Goal: Use online tool/utility: Utilize a website feature to perform a specific function

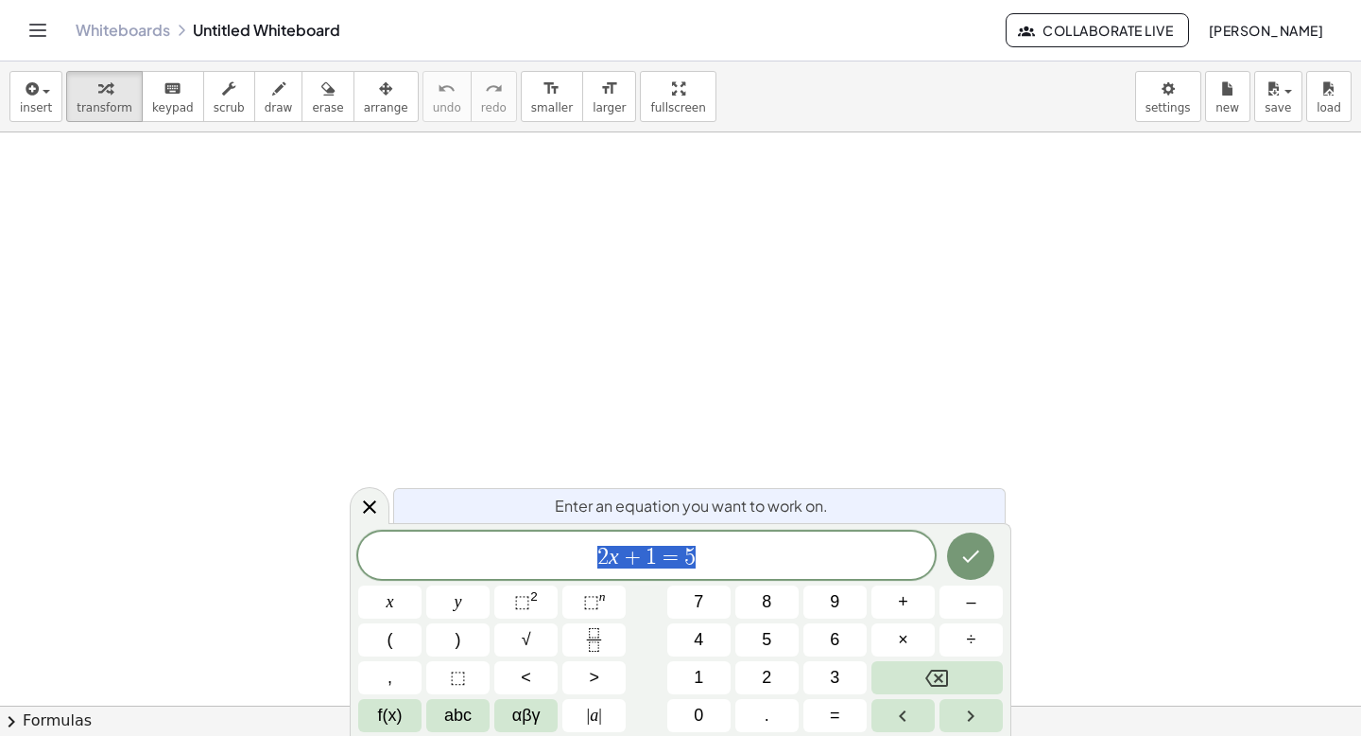
scroll to position [1, 0]
click at [372, 511] on icon at bounding box center [369, 506] width 23 height 23
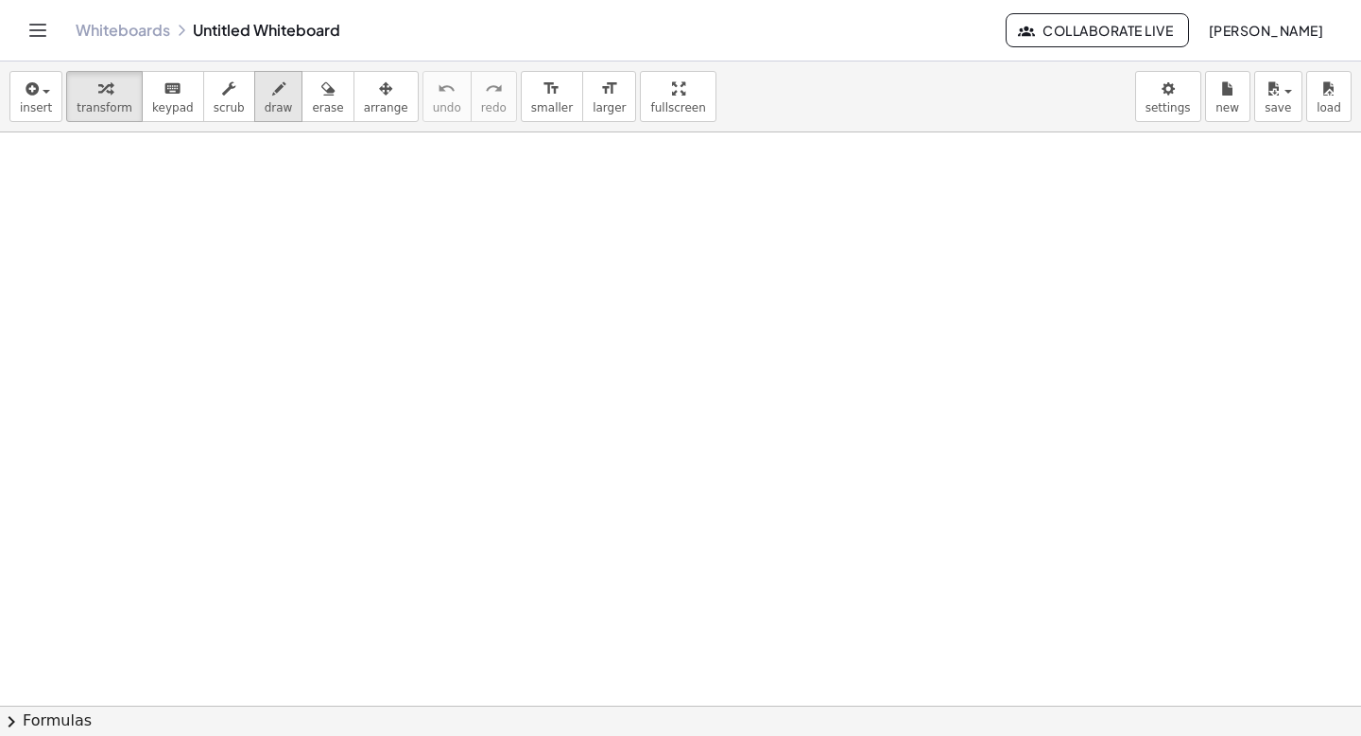
click at [278, 95] on div "button" at bounding box center [279, 88] width 28 height 23
drag, startPoint x: 269, startPoint y: 251, endPoint x: 276, endPoint y: 306, distance: 55.2
drag, startPoint x: 268, startPoint y: 281, endPoint x: 294, endPoint y: 273, distance: 27.5
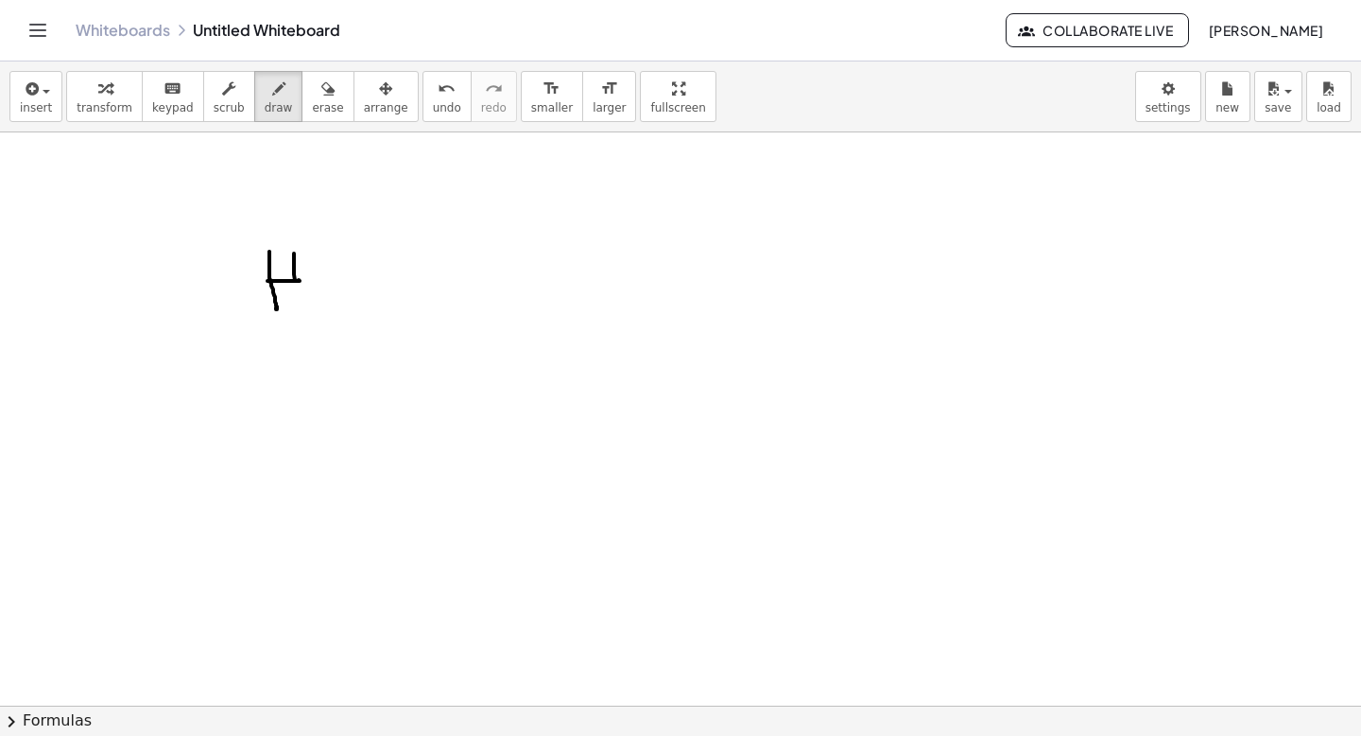
drag, startPoint x: 294, startPoint y: 253, endPoint x: 298, endPoint y: 301, distance: 47.4
drag, startPoint x: 330, startPoint y: 256, endPoint x: 330, endPoint y: 305, distance: 49.2
drag, startPoint x: 288, startPoint y: 456, endPoint x: 287, endPoint y: 478, distance: 22.7
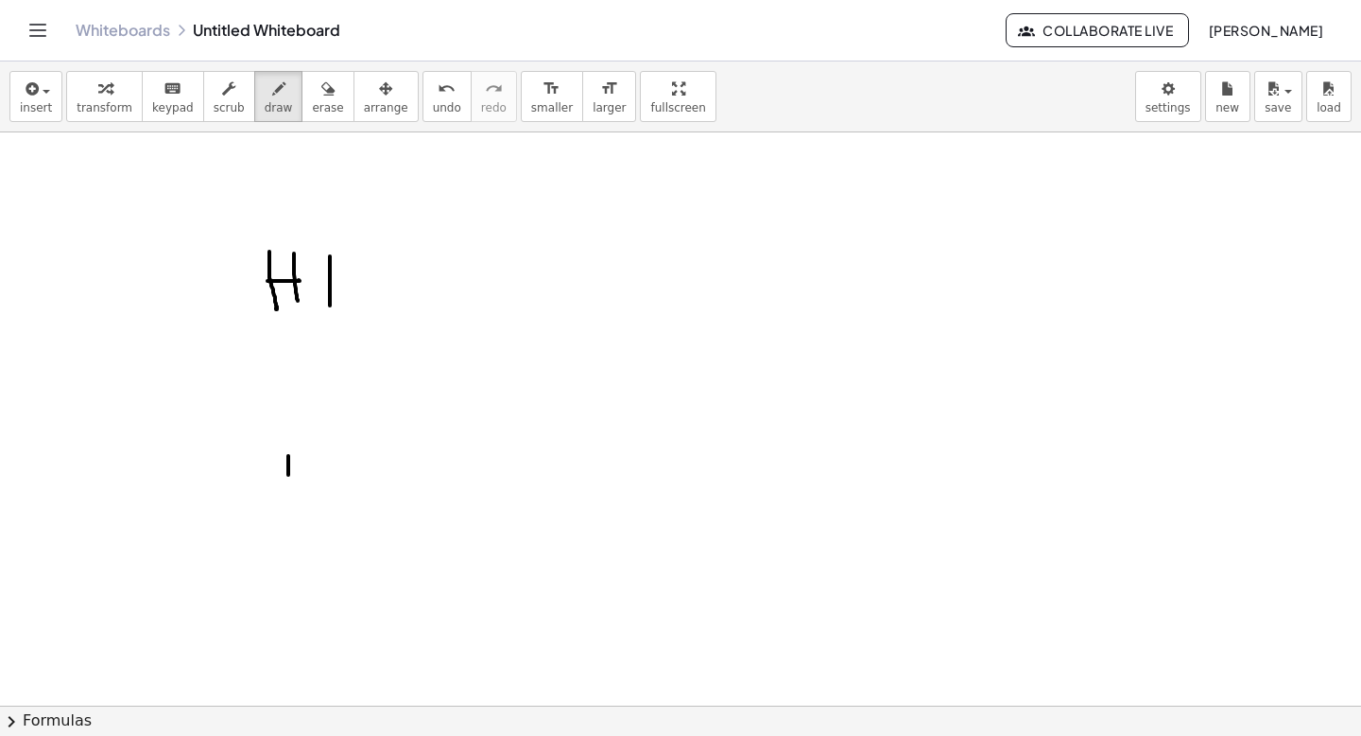
drag, startPoint x: 283, startPoint y: 503, endPoint x: 305, endPoint y: 533, distance: 37.8
drag, startPoint x: 290, startPoint y: 560, endPoint x: 299, endPoint y: 595, distance: 36.0
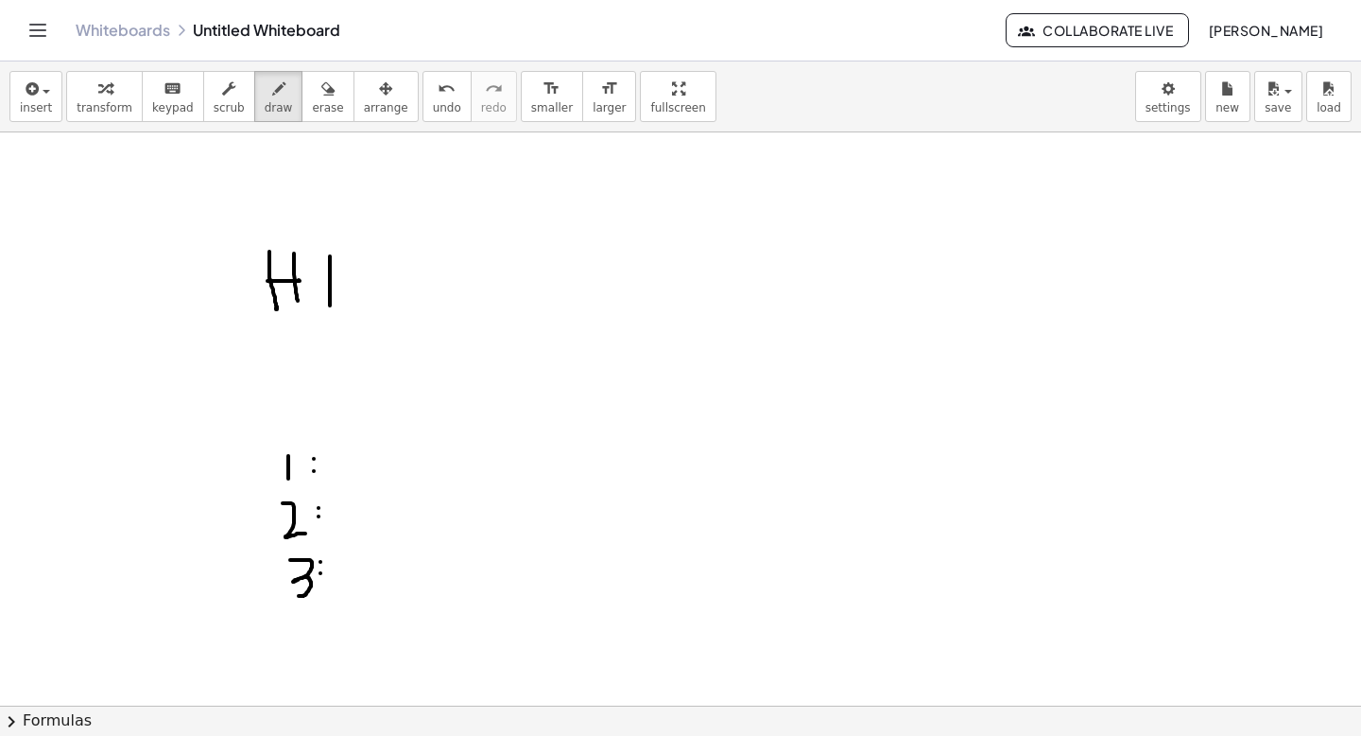
click at [164, 95] on icon "keyboard" at bounding box center [173, 89] width 18 height 23
click at [130, 119] on button "transform" at bounding box center [104, 96] width 77 height 51
click at [29, 108] on span "insert" at bounding box center [36, 107] width 32 height 13
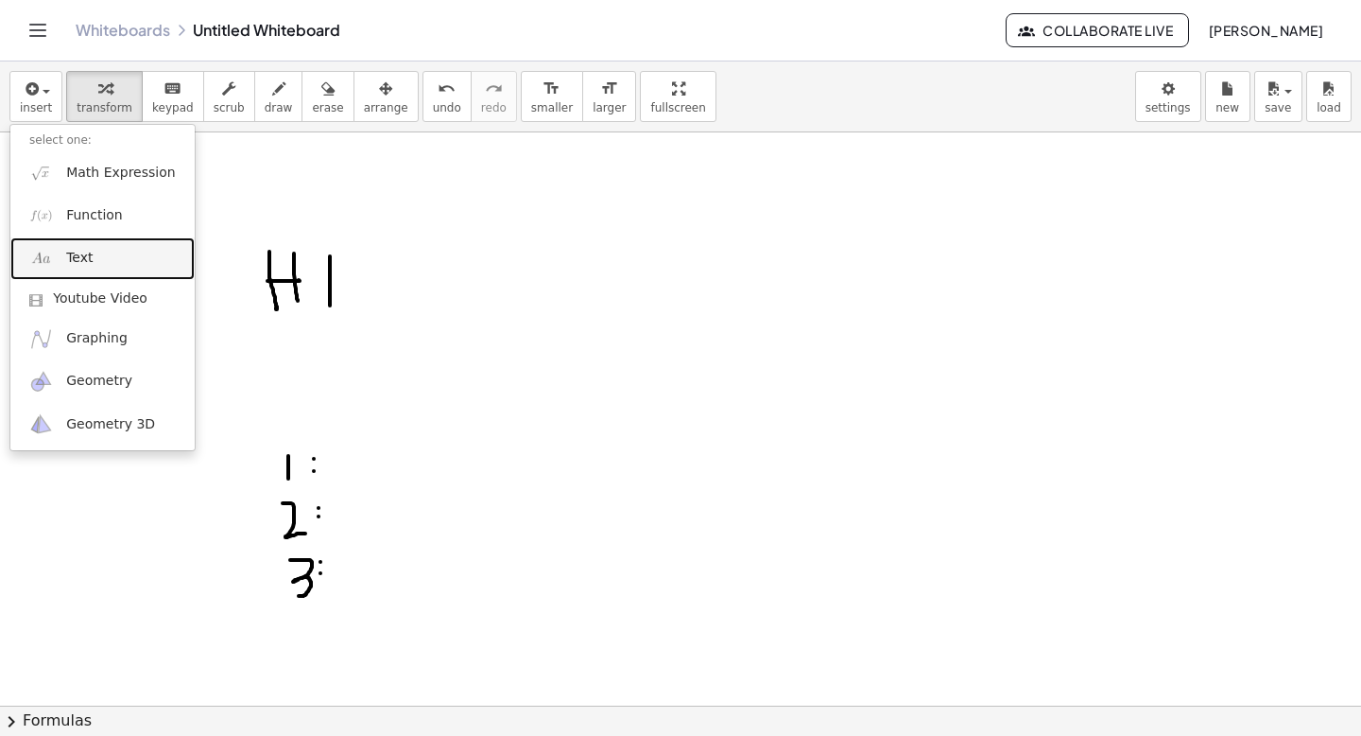
click at [74, 256] on span "Text" at bounding box center [79, 258] width 26 height 19
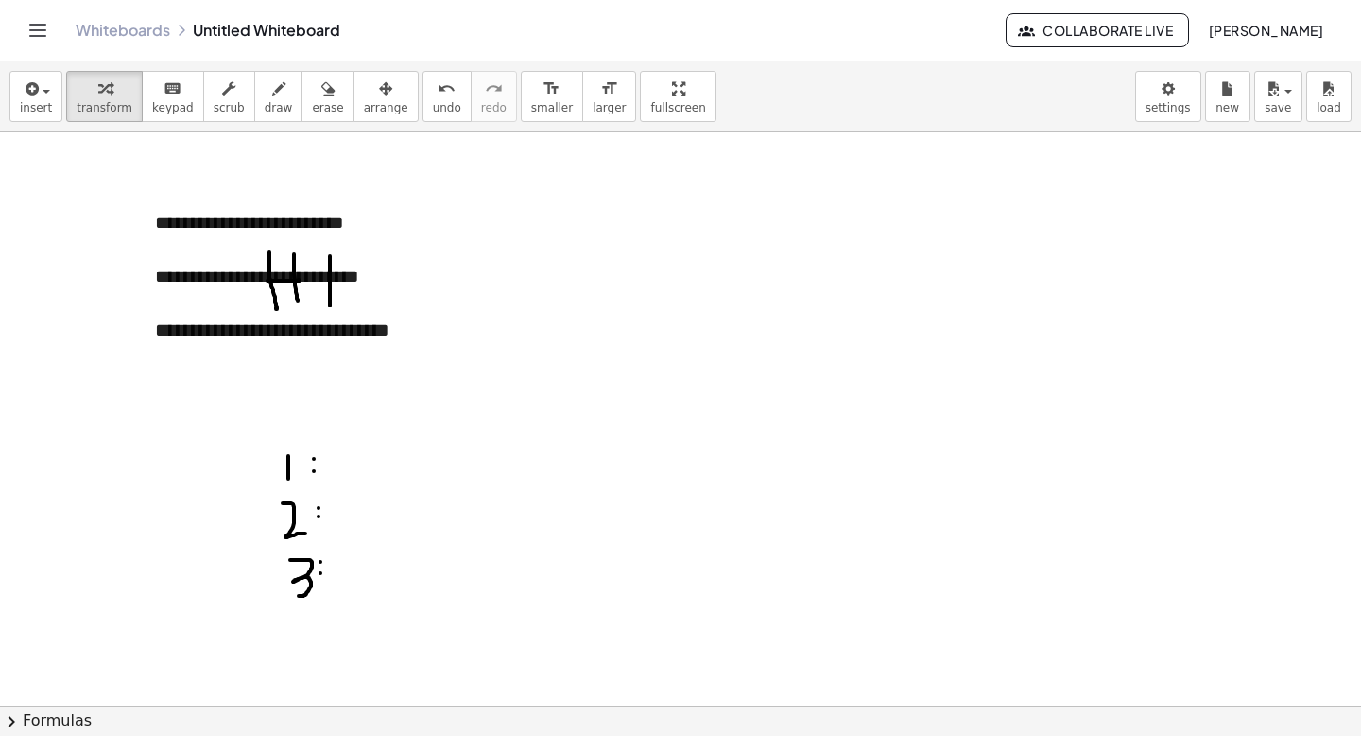
click at [310, 285] on div "**********" at bounding box center [278, 276] width 246 height 27
click at [302, 212] on div "**********" at bounding box center [278, 276] width 284 height 173
click at [368, 119] on button "arrange" at bounding box center [386, 96] width 65 height 51
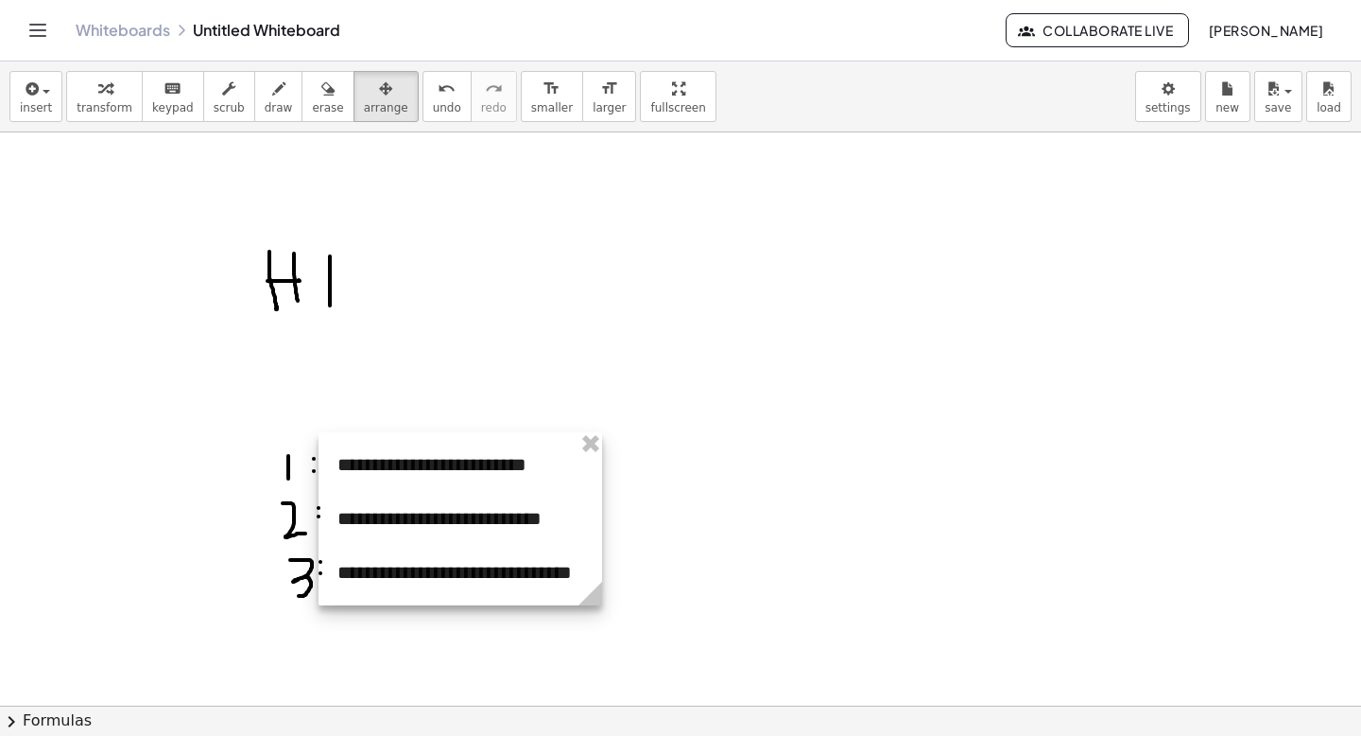
drag, startPoint x: 410, startPoint y: 342, endPoint x: 590, endPoint y: 572, distance: 291.6
click at [590, 570] on div at bounding box center [461, 518] width 284 height 173
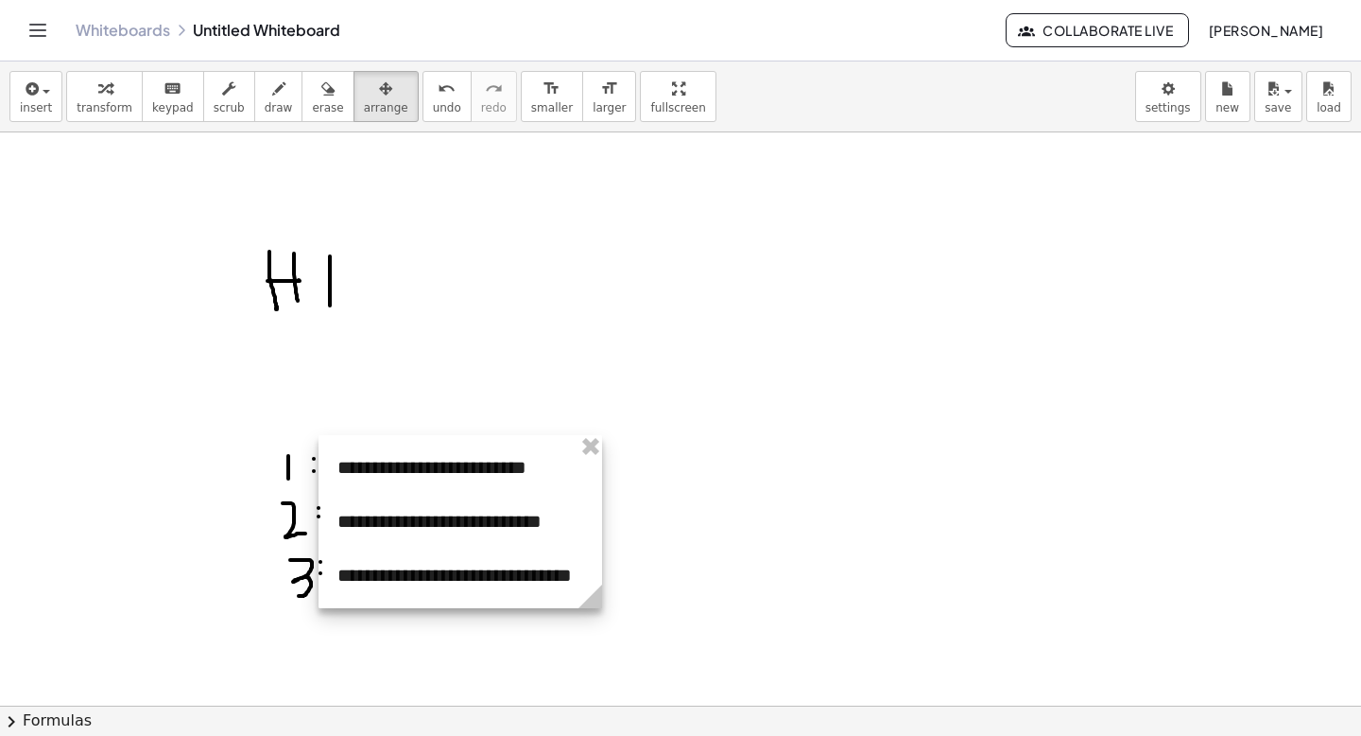
click at [254, 102] on button "draw" at bounding box center [278, 96] width 49 height 51
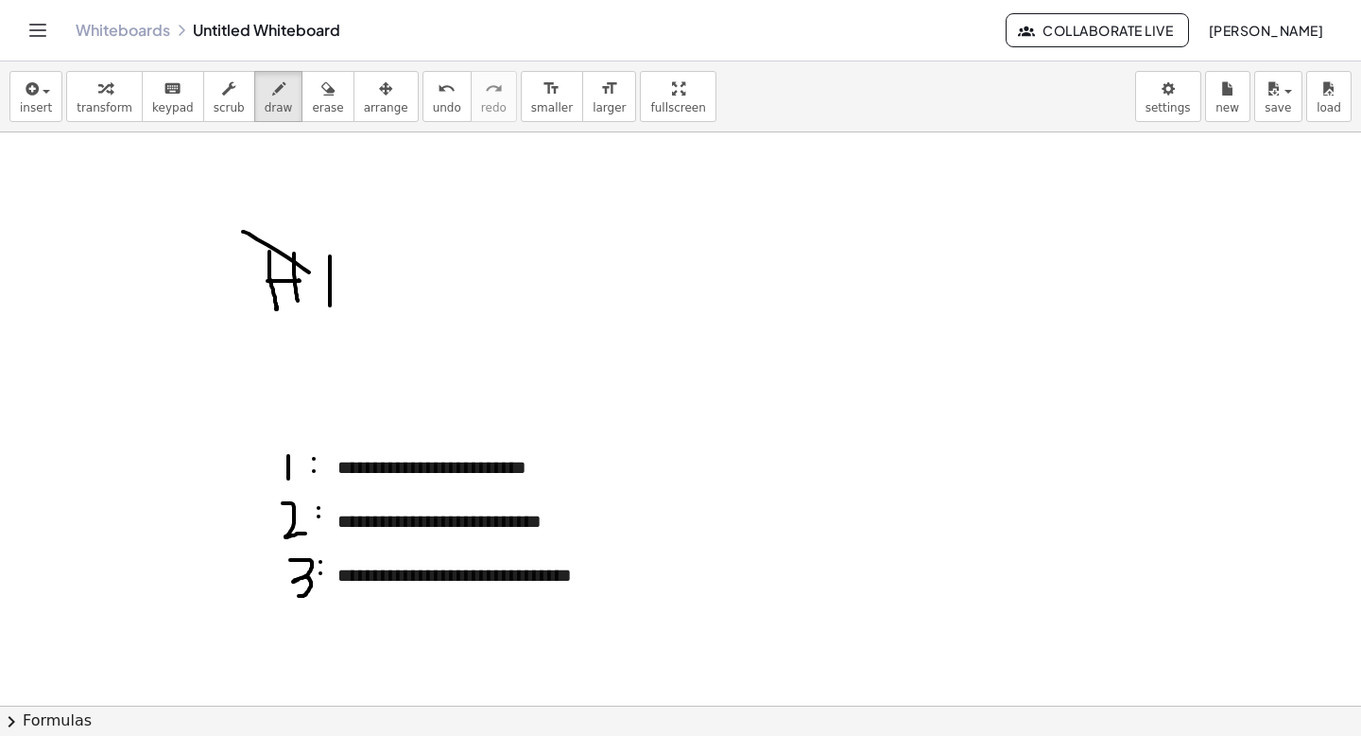
drag, startPoint x: 243, startPoint y: 232, endPoint x: 332, endPoint y: 289, distance: 105.9
drag, startPoint x: 245, startPoint y: 304, endPoint x: 348, endPoint y: 234, distance: 125.1
drag, startPoint x: 364, startPoint y: 424, endPoint x: 366, endPoint y: 468, distance: 44.5
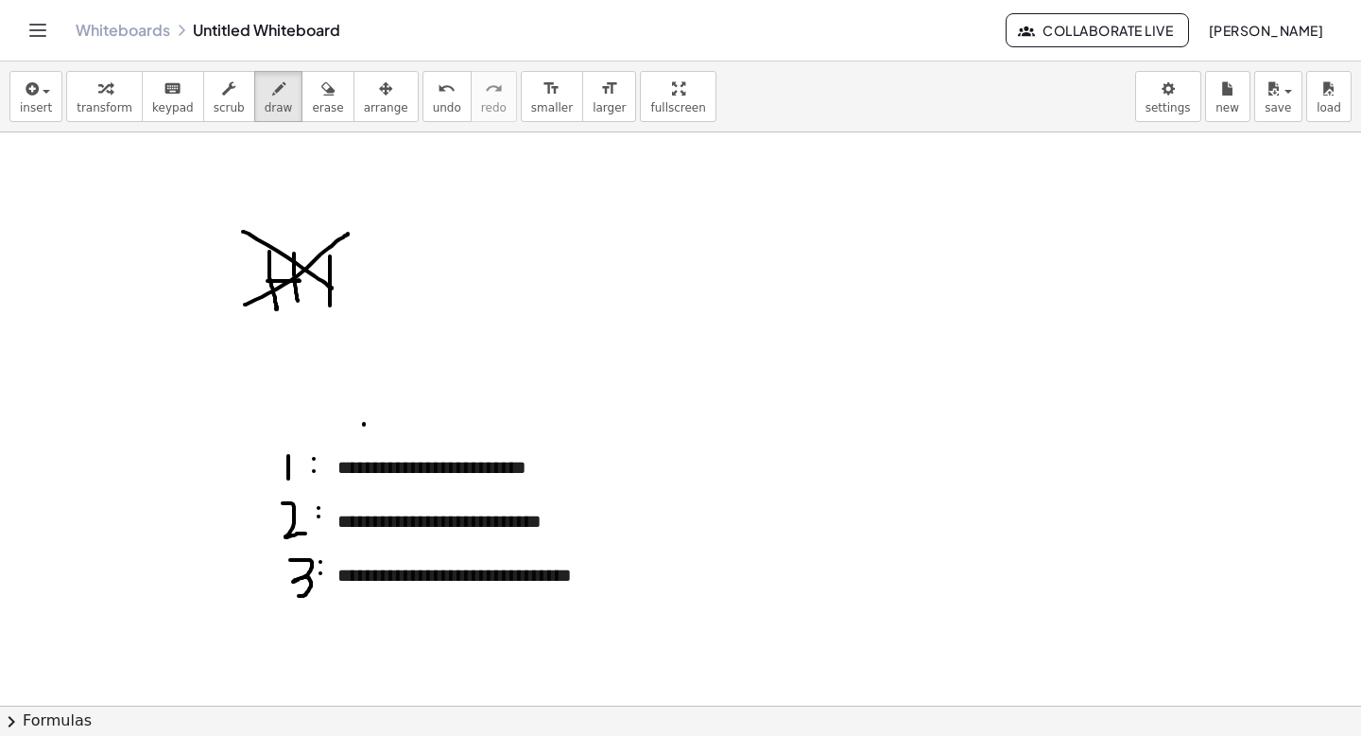
click at [438, 92] on icon "undo" at bounding box center [447, 89] width 18 height 23
drag, startPoint x: 354, startPoint y: 410, endPoint x: 352, endPoint y: 434, distance: 23.7
drag, startPoint x: 392, startPoint y: 408, endPoint x: 417, endPoint y: 429, distance: 32.2
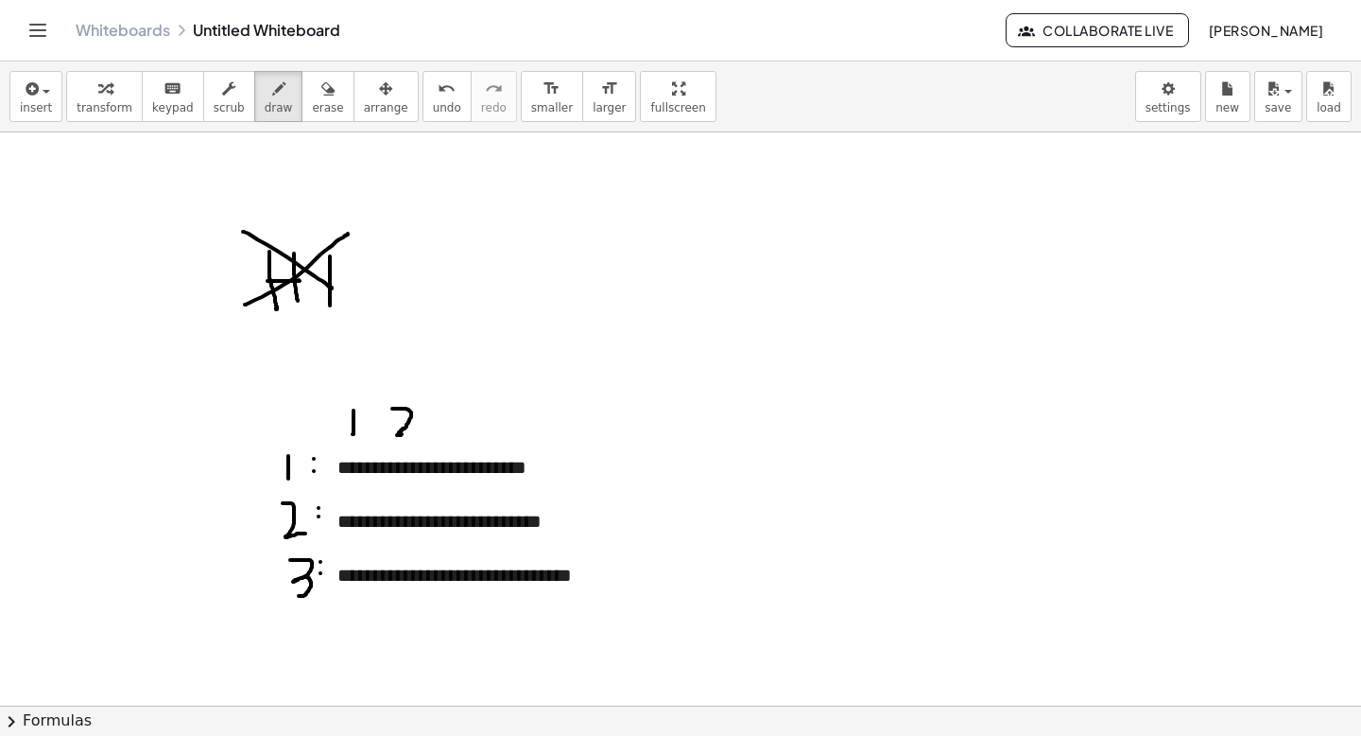
drag, startPoint x: 447, startPoint y: 416, endPoint x: 453, endPoint y: 442, distance: 26.2
drag, startPoint x: 497, startPoint y: 442, endPoint x: 504, endPoint y: 430, distance: 14.0
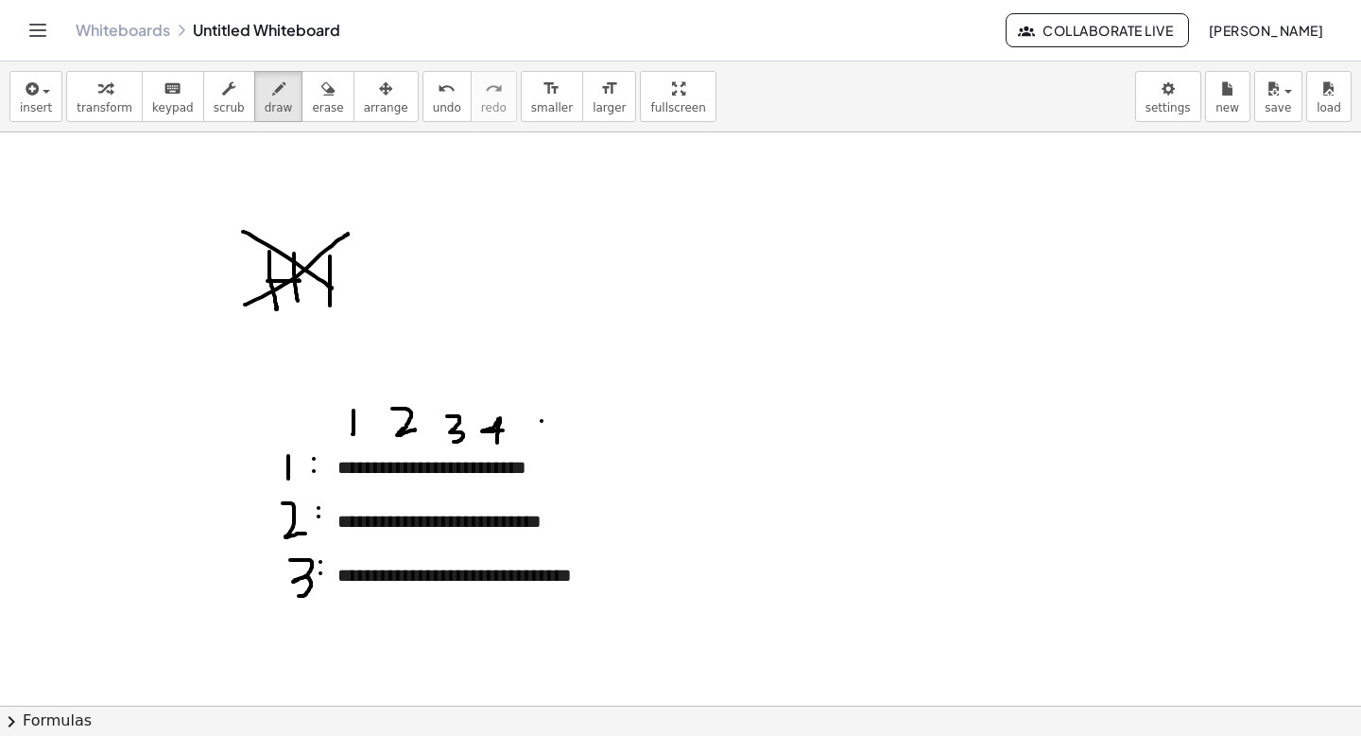
drag, startPoint x: 542, startPoint y: 421, endPoint x: 541, endPoint y: 431, distance: 10.4
drag, startPoint x: 541, startPoint y: 431, endPoint x: 551, endPoint y: 448, distance: 19.9
drag, startPoint x: 541, startPoint y: 410, endPoint x: 561, endPoint y: 412, distance: 19.9
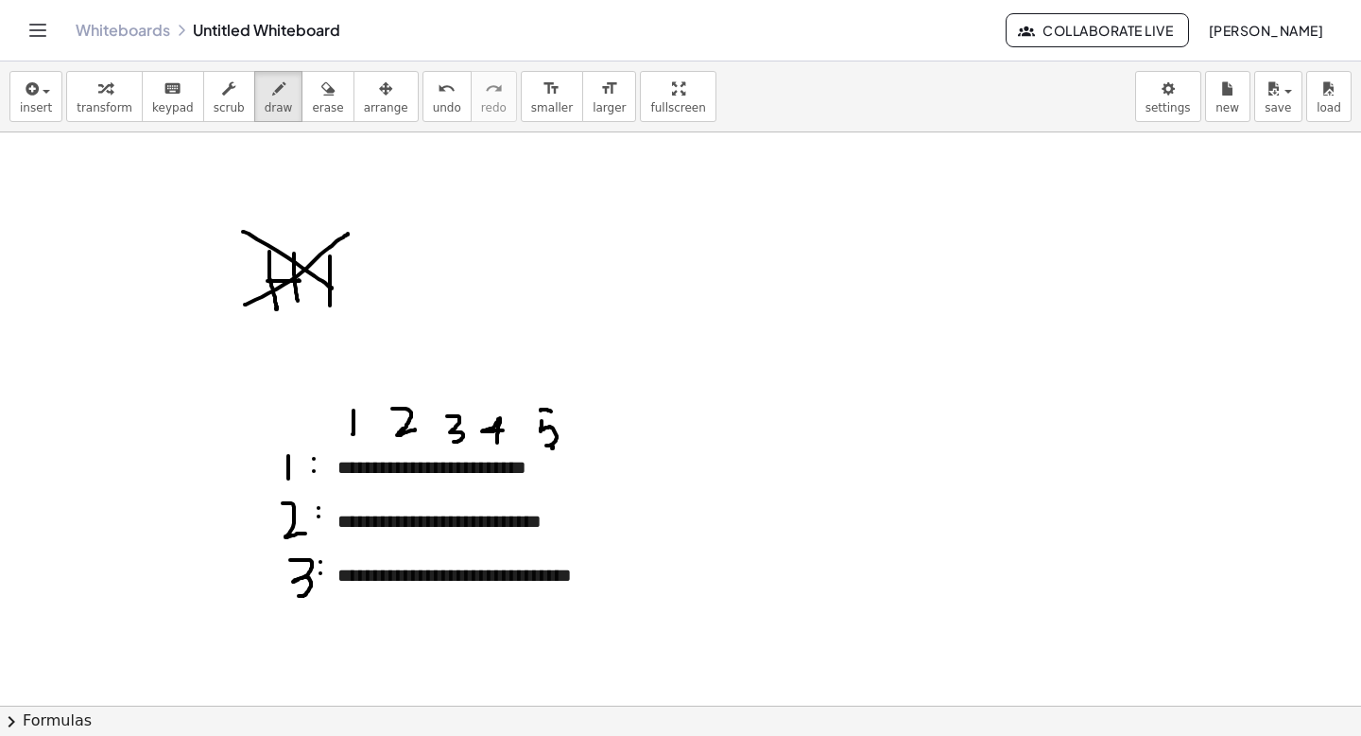
drag, startPoint x: 540, startPoint y: 410, endPoint x: 539, endPoint y: 423, distance: 12.3
drag, startPoint x: 604, startPoint y: 418, endPoint x: 598, endPoint y: 436, distance: 18.8
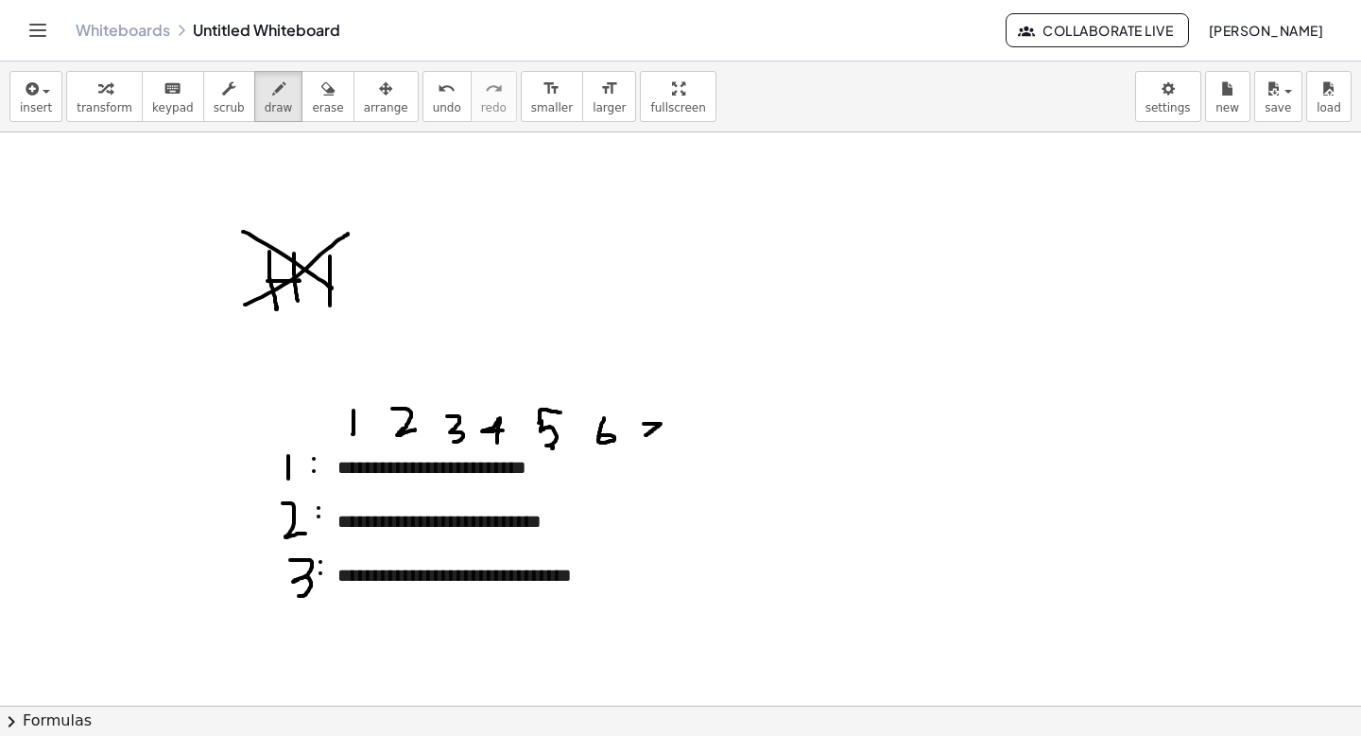
drag, startPoint x: 644, startPoint y: 424, endPoint x: 635, endPoint y: 448, distance: 26.0
click at [109, 103] on span "transform" at bounding box center [105, 107] width 56 height 13
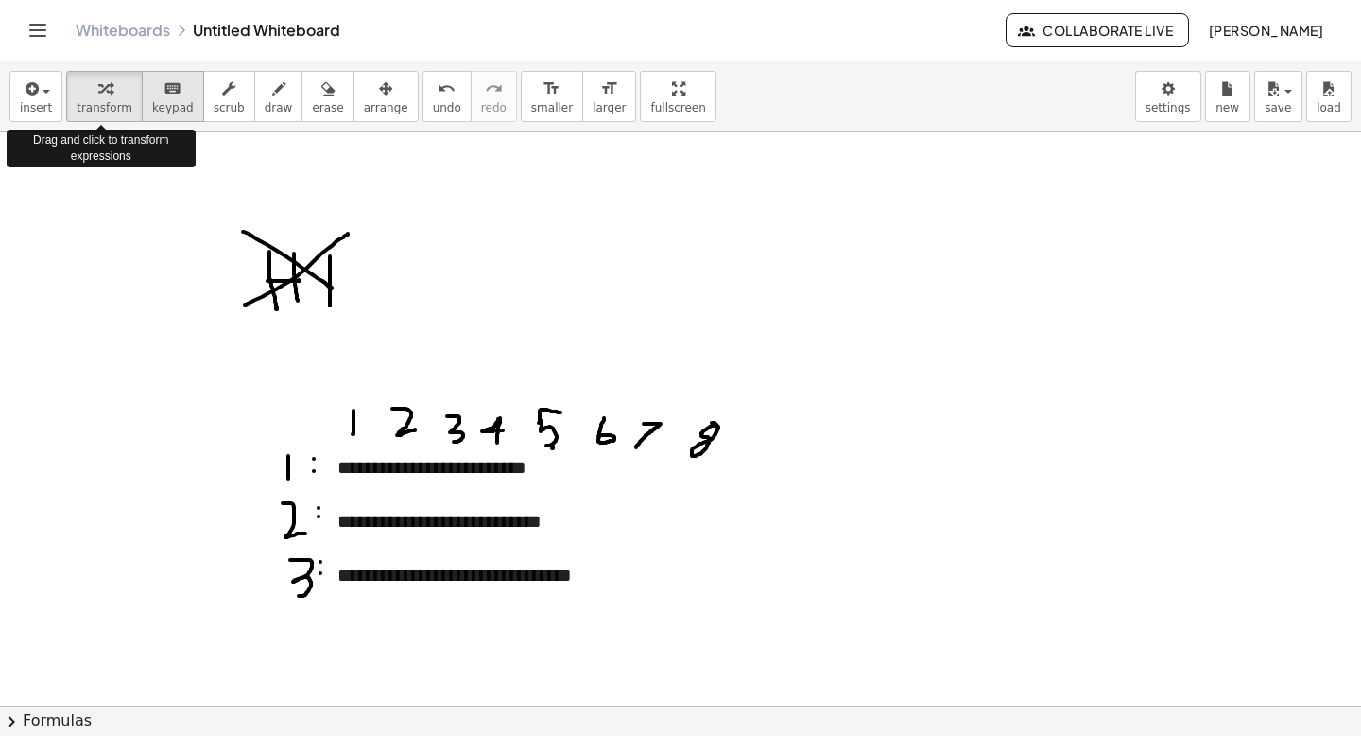
click at [169, 105] on span "keypad" at bounding box center [173, 107] width 42 height 13
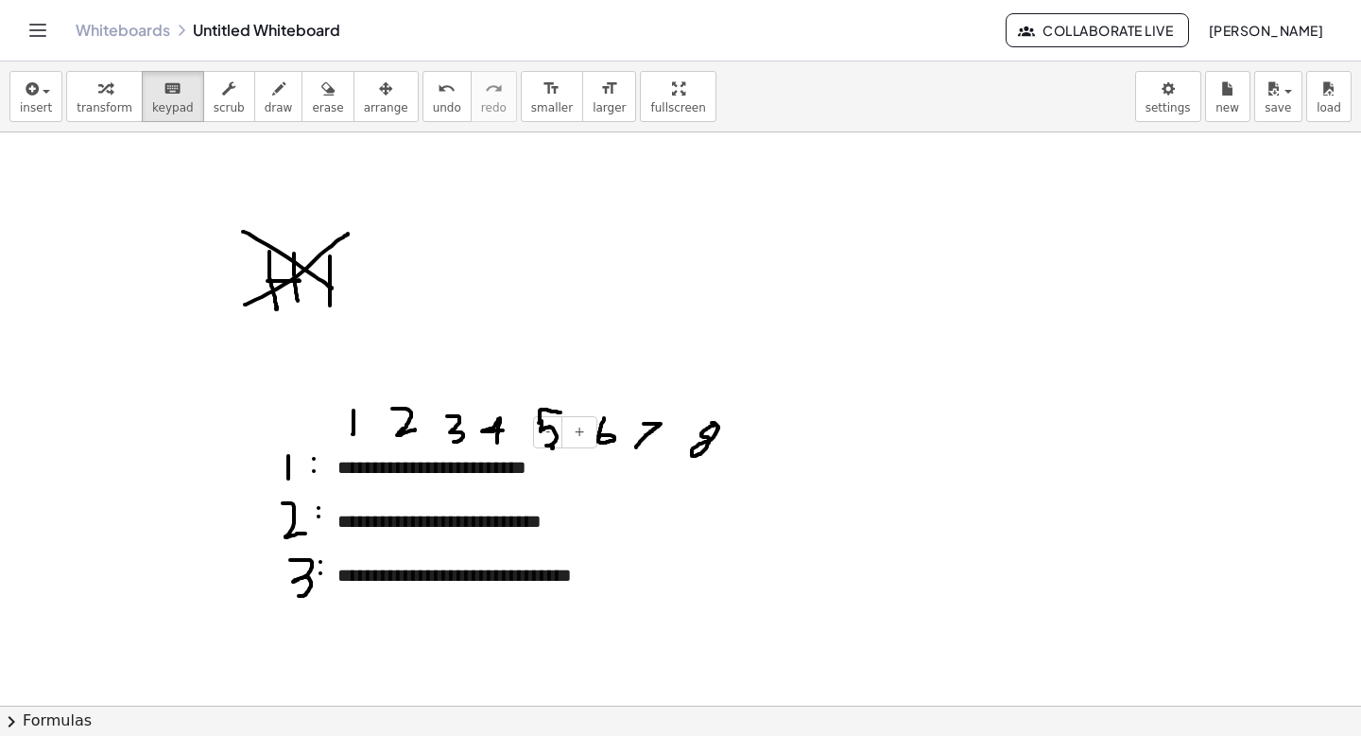
click at [436, 464] on div "**********" at bounding box center [461, 521] width 284 height 173
click at [547, 528] on div "**********" at bounding box center [461, 521] width 246 height 27
click at [571, 528] on div "**********" at bounding box center [461, 521] width 246 height 27
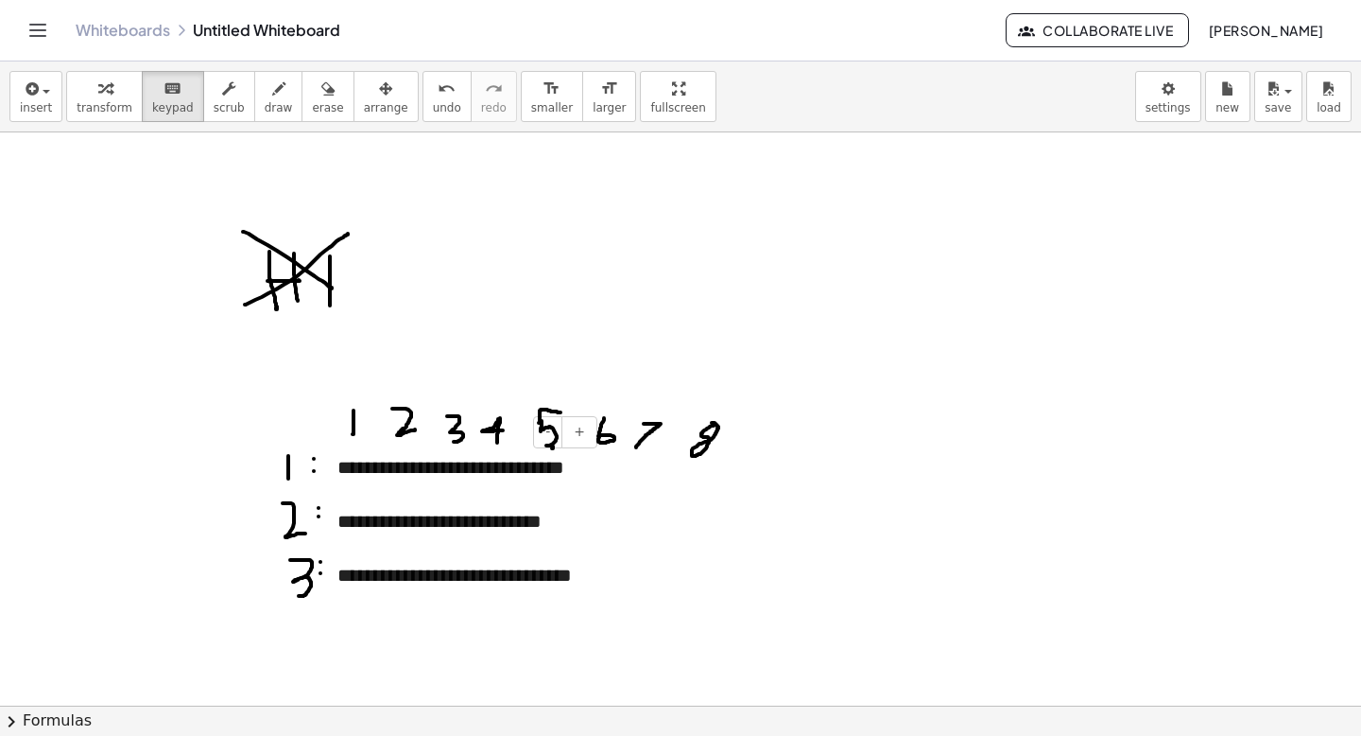
click at [595, 494] on div "**********" at bounding box center [461, 521] width 284 height 173
click at [373, 101] on span "arrange" at bounding box center [386, 107] width 44 height 13
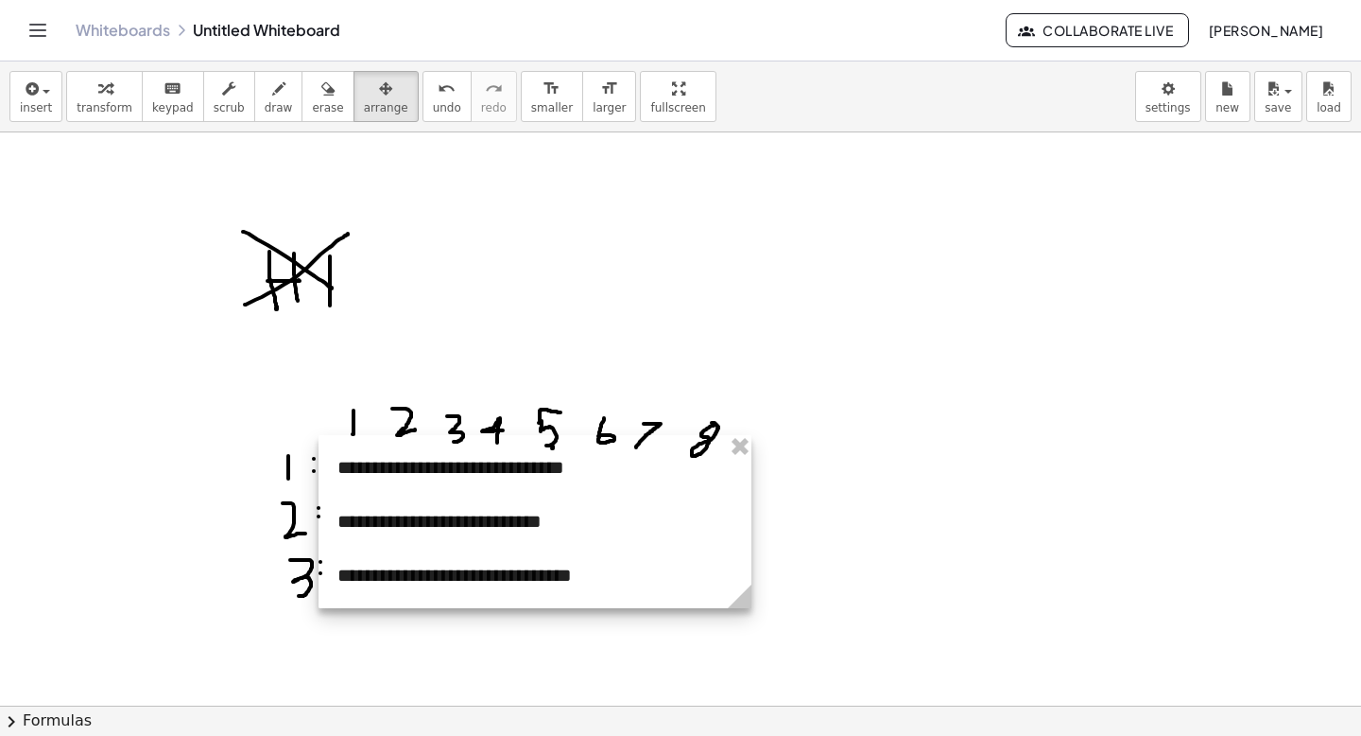
drag, startPoint x: 599, startPoint y: 607, endPoint x: 750, endPoint y: 624, distance: 151.3
click at [604, 462] on div at bounding box center [536, 521] width 434 height 173
click at [581, 474] on div at bounding box center [536, 521] width 434 height 173
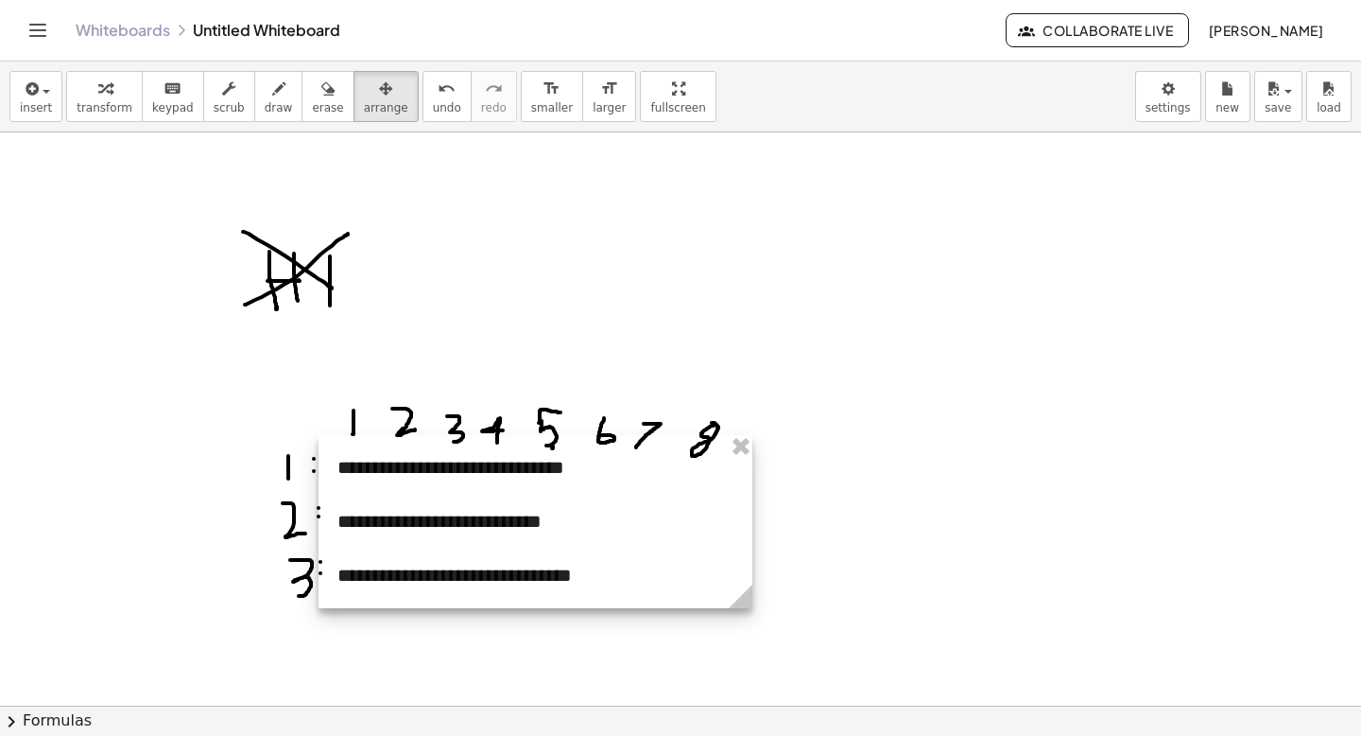
click at [546, 468] on div at bounding box center [536, 521] width 434 height 173
click at [364, 85] on div "button" at bounding box center [386, 88] width 44 height 23
click at [265, 109] on span "draw" at bounding box center [279, 107] width 28 height 13
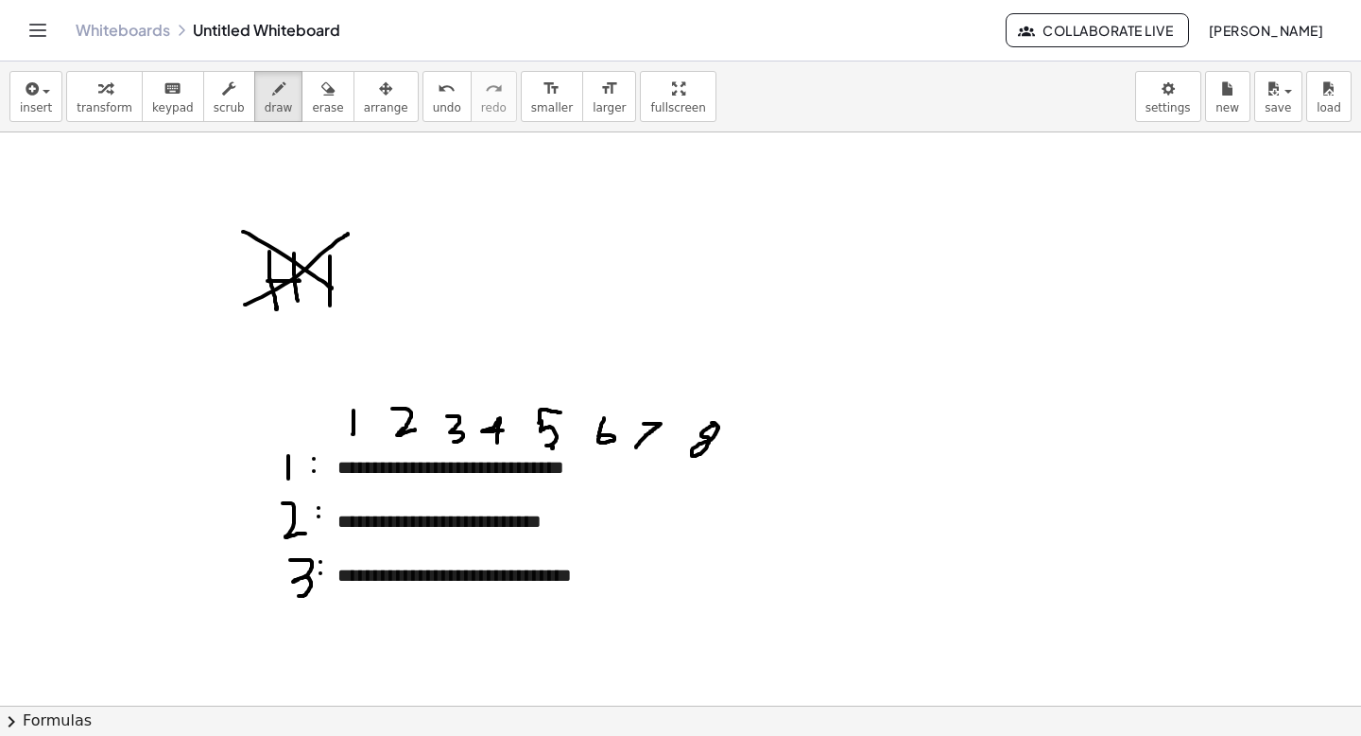
click at [438, 93] on icon "undo" at bounding box center [447, 89] width 18 height 23
click at [94, 115] on button "transform" at bounding box center [104, 96] width 77 height 51
click at [403, 483] on div at bounding box center [536, 494] width 396 height 27
click at [602, 473] on div "**********" at bounding box center [536, 521] width 434 height 173
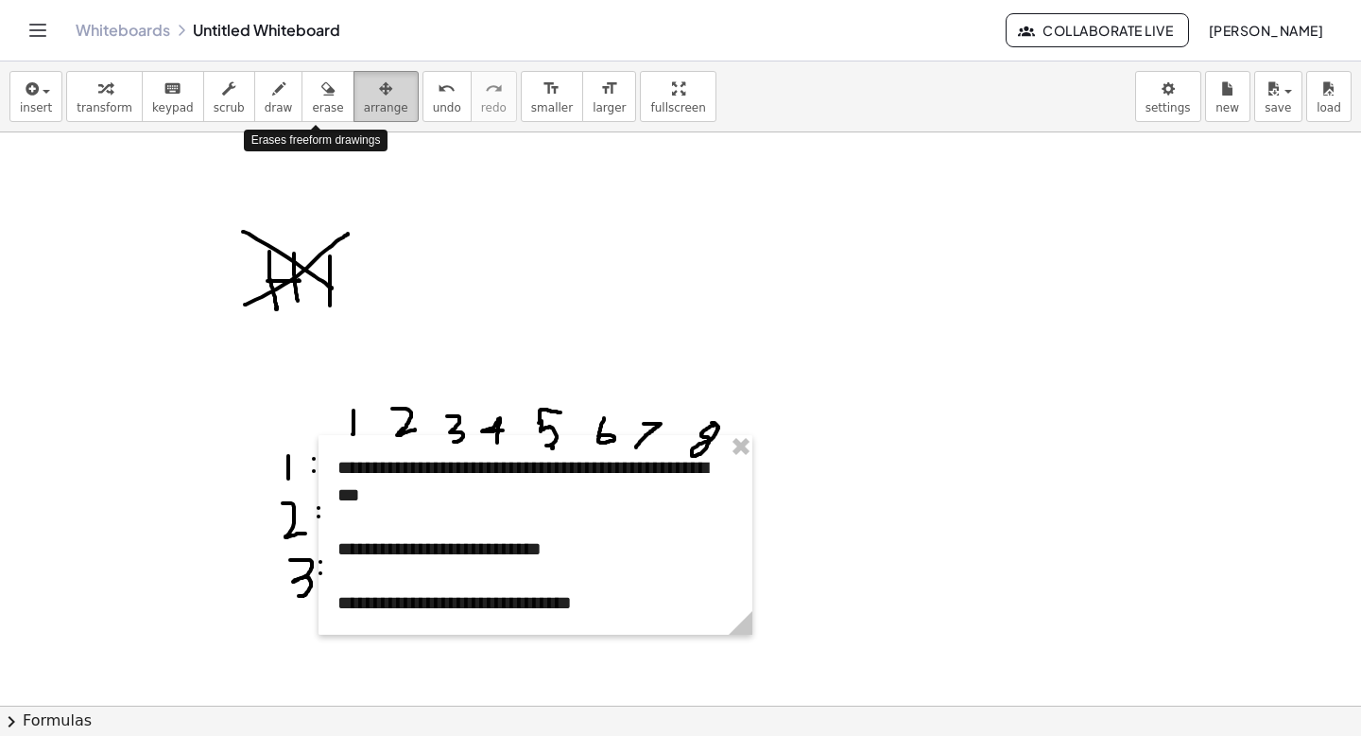
click at [364, 101] on span "arrange" at bounding box center [386, 107] width 44 height 13
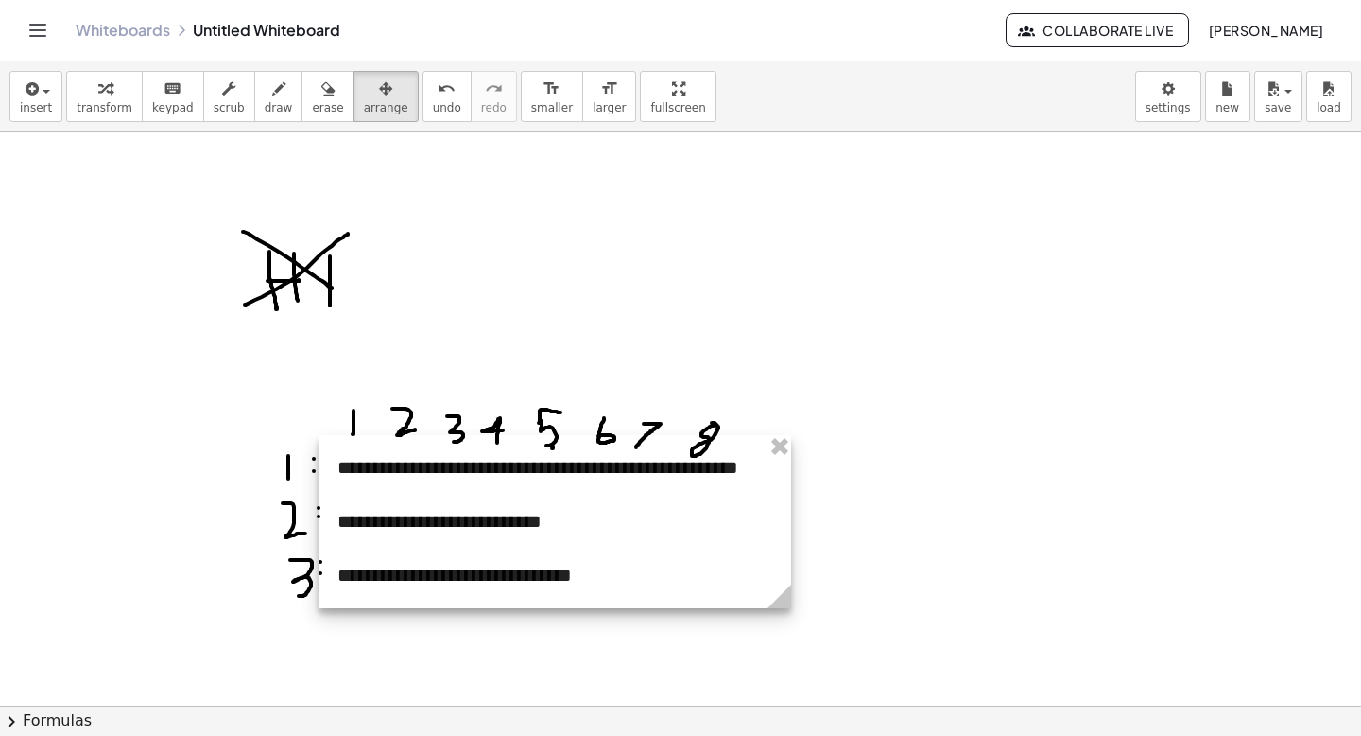
drag, startPoint x: 744, startPoint y: 619, endPoint x: 783, endPoint y: 619, distance: 38.8
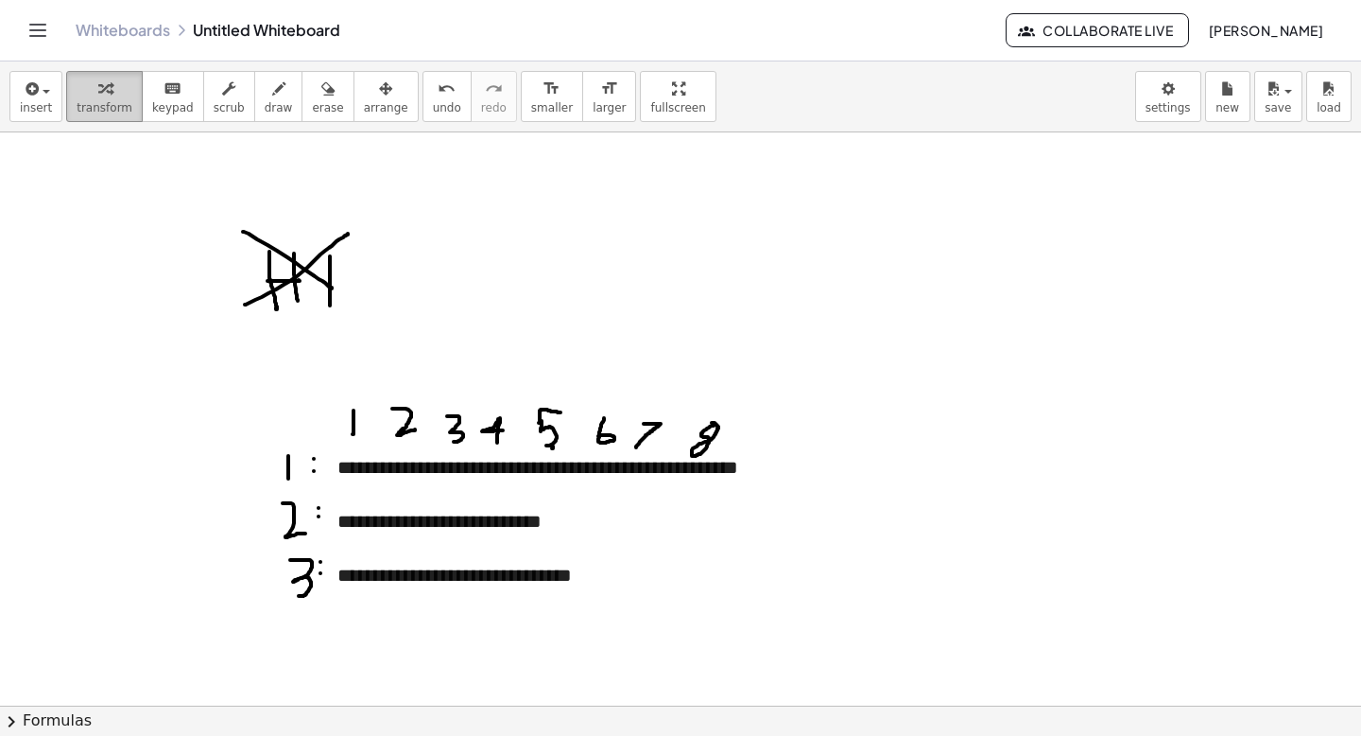
click at [108, 95] on div "button" at bounding box center [105, 88] width 56 height 23
click at [574, 546] on div at bounding box center [555, 548] width 435 height 27
click at [574, 523] on div "**********" at bounding box center [555, 521] width 435 height 27
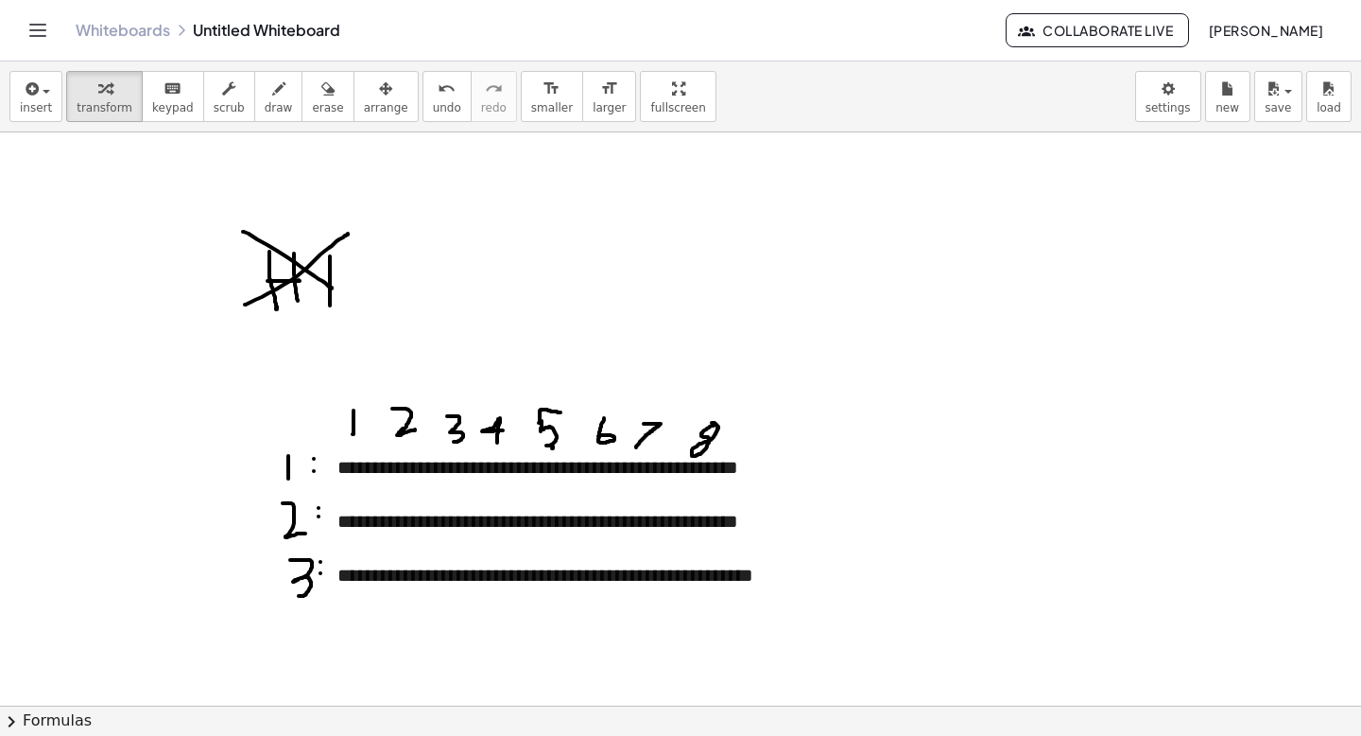
click at [541, 591] on div "**********" at bounding box center [555, 521] width 473 height 173
click at [487, 631] on div "**********" at bounding box center [555, 534] width 473 height 199
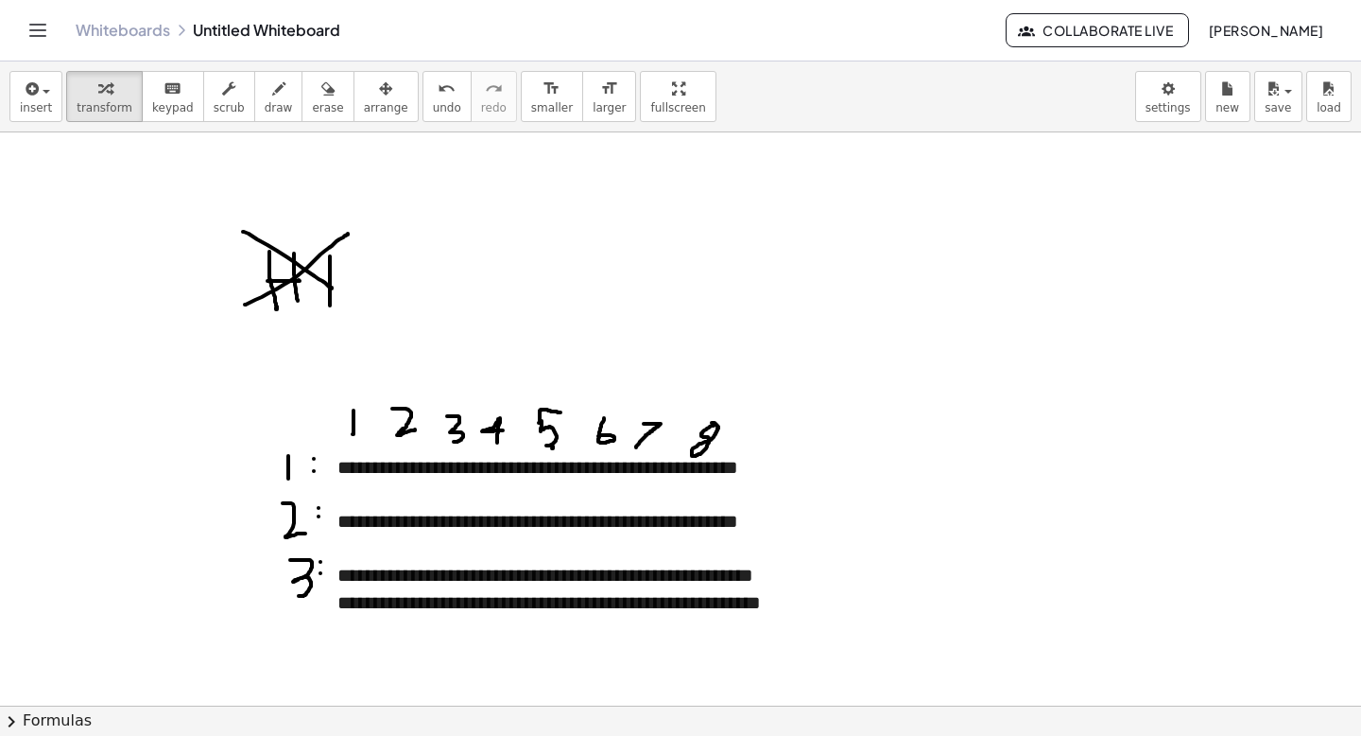
click at [352, 432] on div "- +" at bounding box center [550, 432] width 473 height 32
drag, startPoint x: 351, startPoint y: 430, endPoint x: 504, endPoint y: 419, distance: 153.6
click at [502, 421] on div "- +" at bounding box center [550, 432] width 473 height 32
click at [379, 84] on icon "button" at bounding box center [385, 89] width 13 height 23
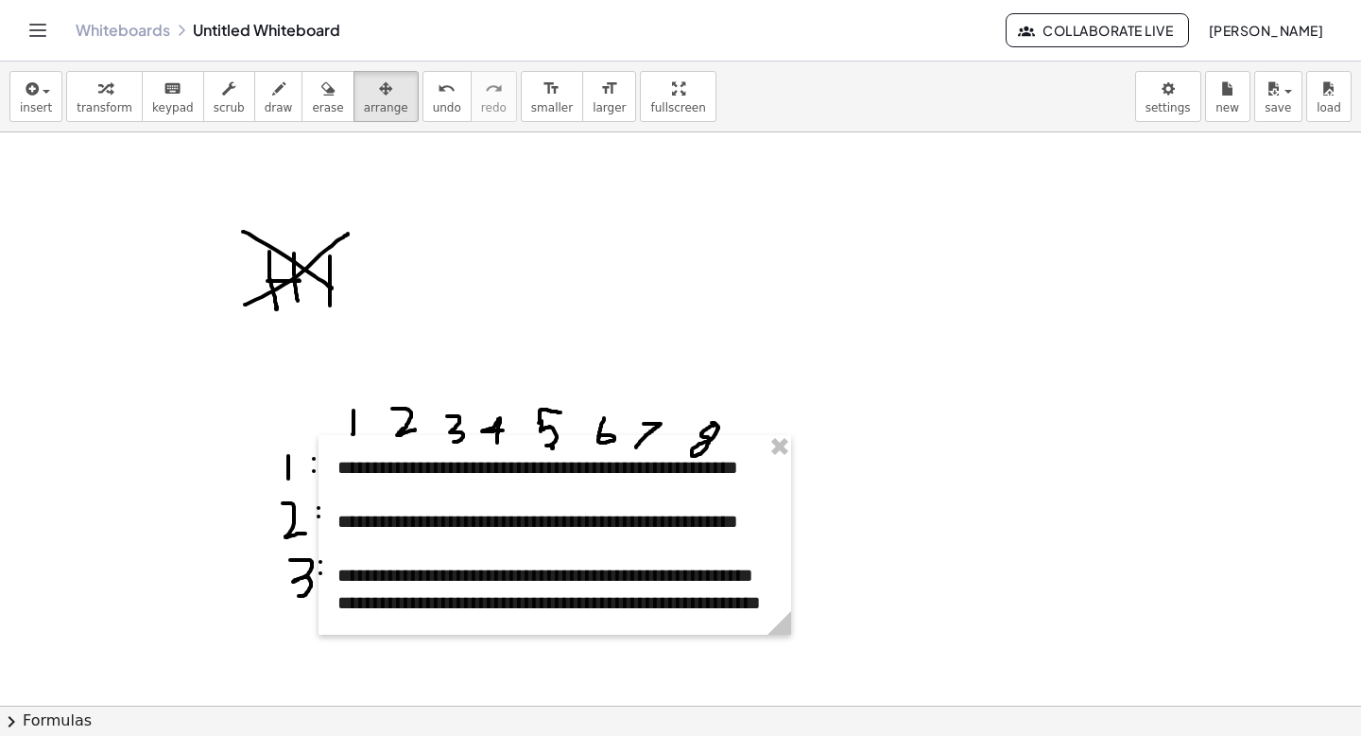
drag, startPoint x: 354, startPoint y: 423, endPoint x: 562, endPoint y: 407, distance: 208.6
click at [321, 113] on span "erase" at bounding box center [327, 107] width 31 height 13
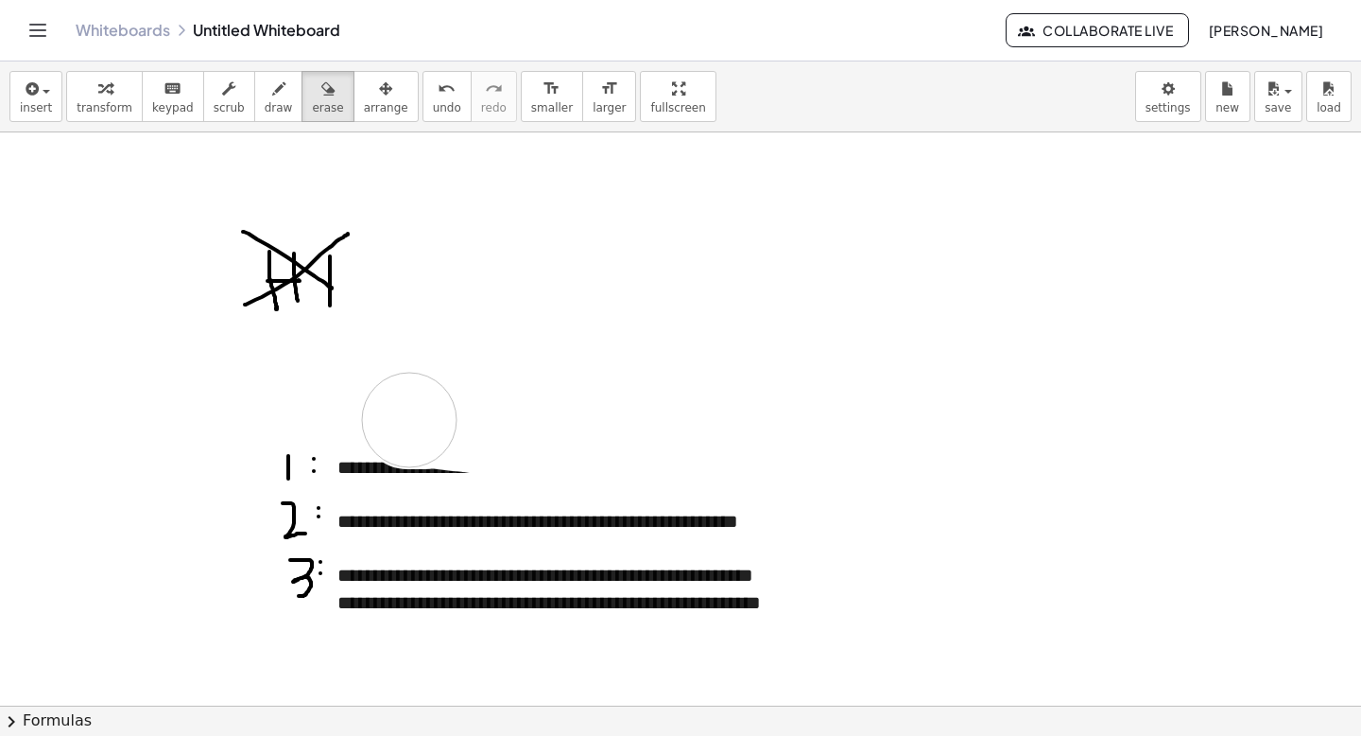
drag, startPoint x: 330, startPoint y: 389, endPoint x: 409, endPoint y: 420, distance: 85.3
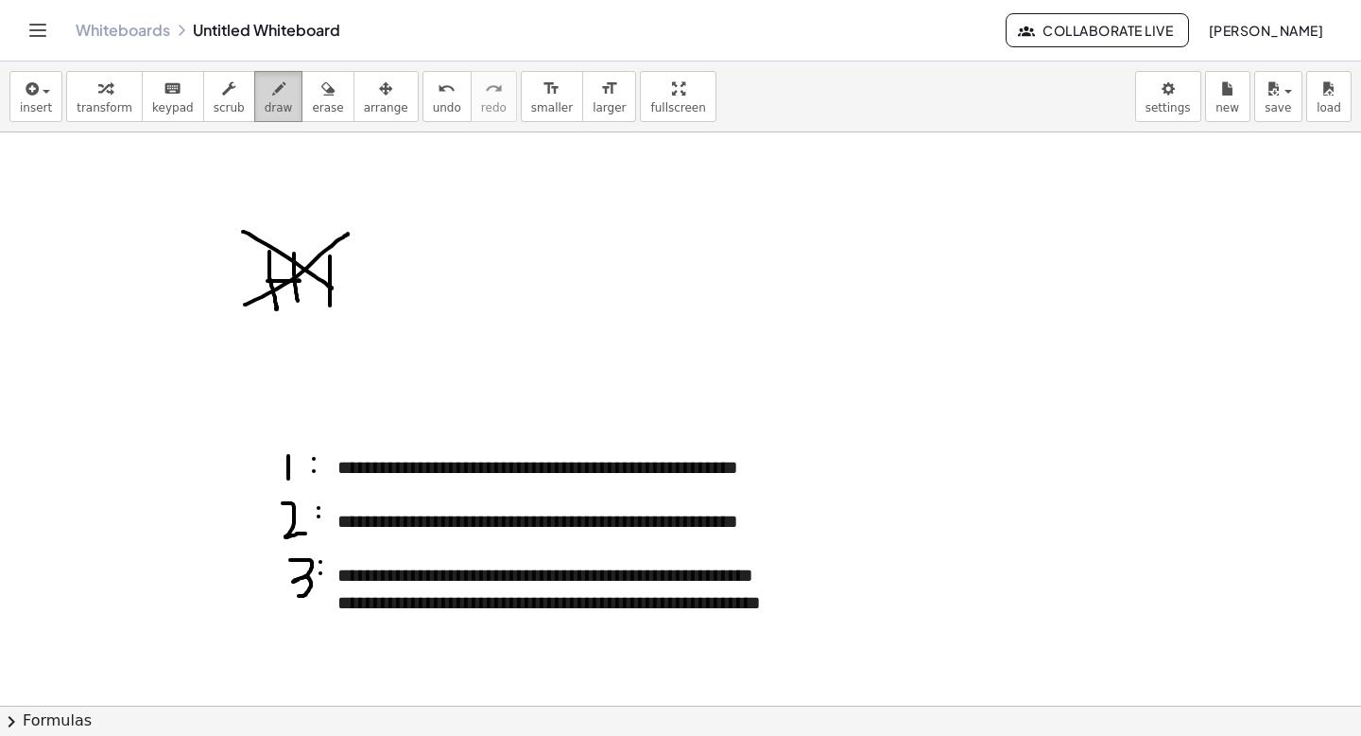
click at [265, 113] on span "draw" at bounding box center [279, 107] width 28 height 13
drag, startPoint x: 401, startPoint y: 448, endPoint x: 406, endPoint y: 422, distance: 26.9
drag, startPoint x: 442, startPoint y: 422, endPoint x: 467, endPoint y: 446, distance: 35.4
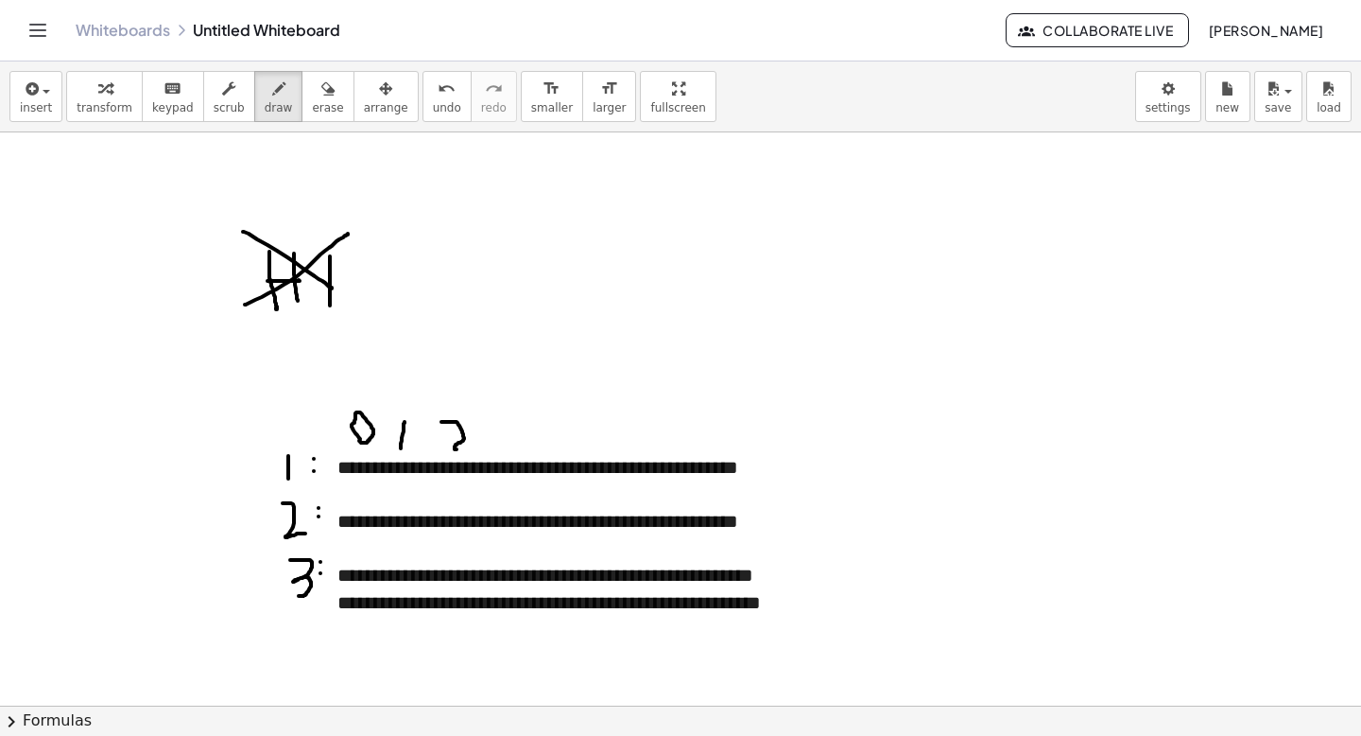
drag, startPoint x: 490, startPoint y: 426, endPoint x: 496, endPoint y: 449, distance: 23.6
drag, startPoint x: 547, startPoint y: 444, endPoint x: 563, endPoint y: 440, distance: 15.8
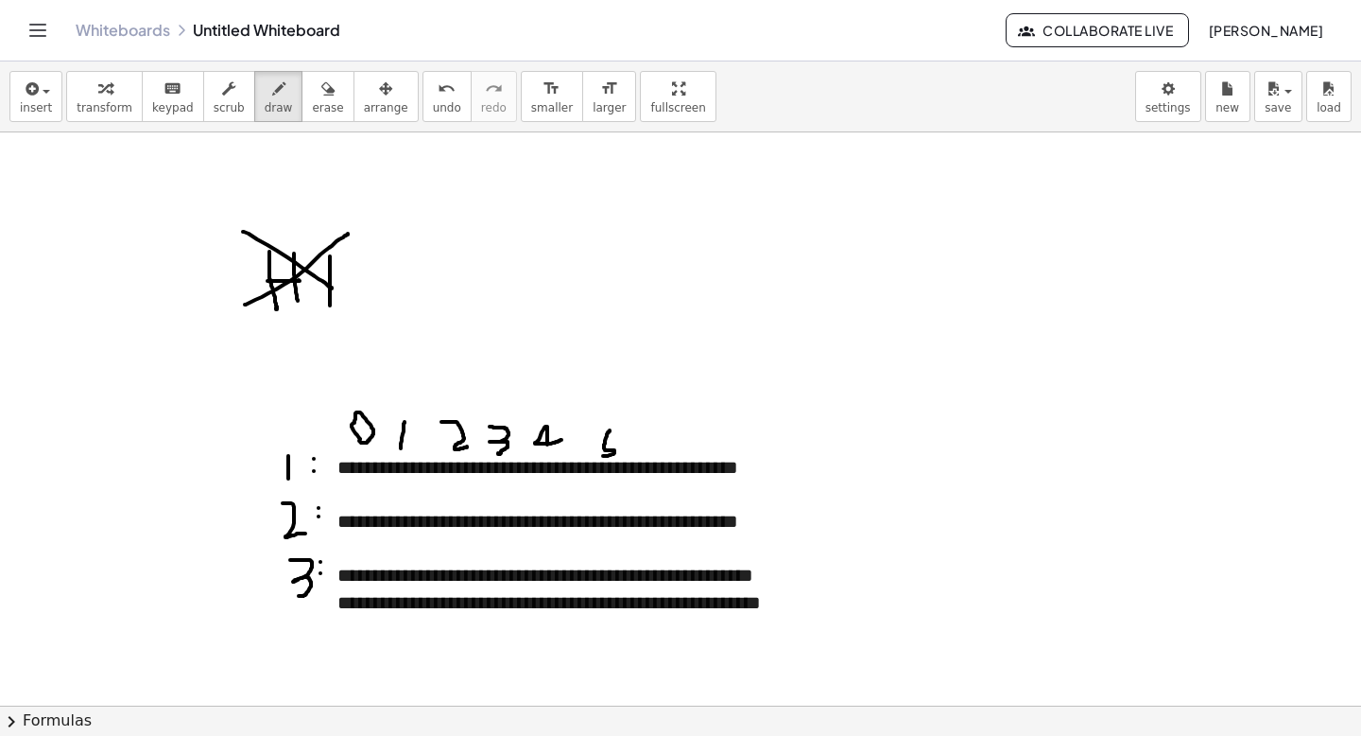
drag, startPoint x: 610, startPoint y: 430, endPoint x: 600, endPoint y: 455, distance: 26.3
drag, startPoint x: 610, startPoint y: 427, endPoint x: 627, endPoint y: 425, distance: 17.1
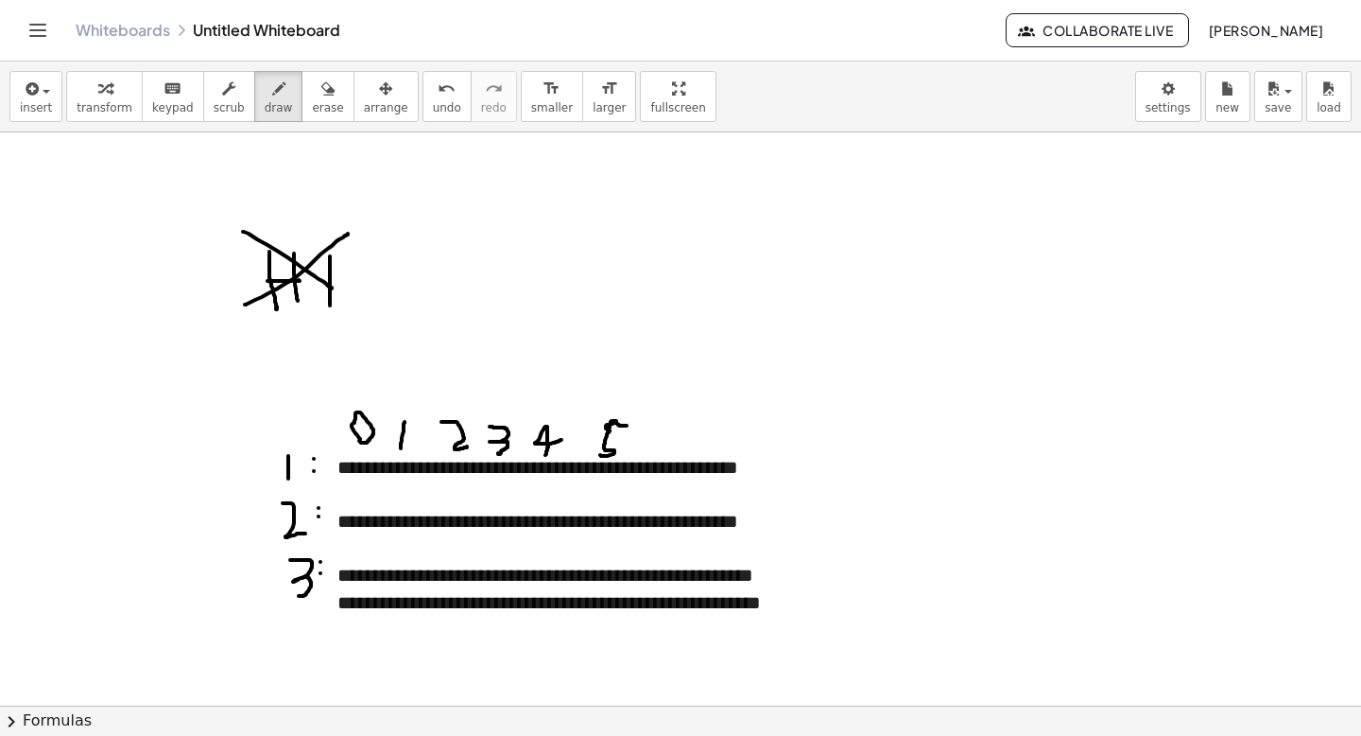
drag, startPoint x: 548, startPoint y: 445, endPoint x: 545, endPoint y: 458, distance: 12.9
drag, startPoint x: 670, startPoint y: 423, endPoint x: 660, endPoint y: 433, distance: 14.7
drag, startPoint x: 702, startPoint y: 422, endPoint x: 709, endPoint y: 454, distance: 32.8
